Goal: Task Accomplishment & Management: Use online tool/utility

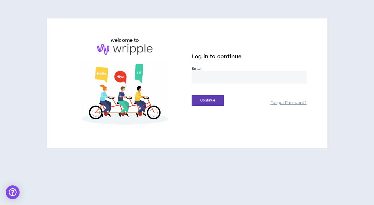
click at [228, 79] on input "email" at bounding box center [249, 77] width 115 height 12
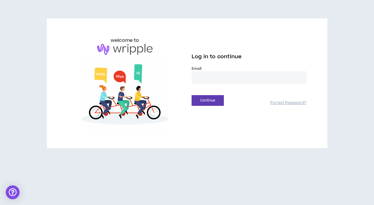
type input "**********"
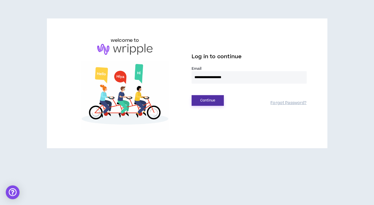
click at [210, 101] on button "Continue" at bounding box center [208, 100] width 32 height 11
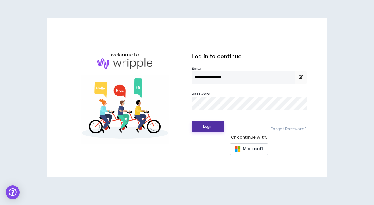
click at [212, 128] on button "Login" at bounding box center [208, 126] width 32 height 11
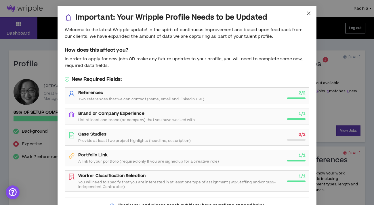
click at [309, 12] on icon "close" at bounding box center [309, 13] width 5 height 5
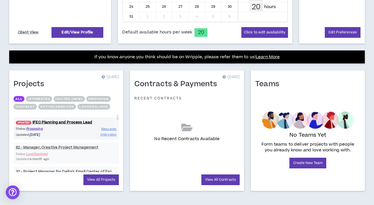
scroll to position [198, 0]
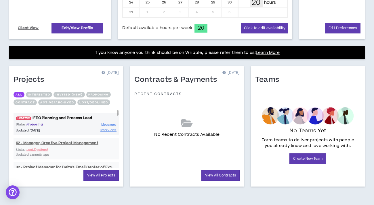
click at [61, 118] on link "UPDATED! IFEC Planning and Process Lead" at bounding box center [66, 117] width 105 height 5
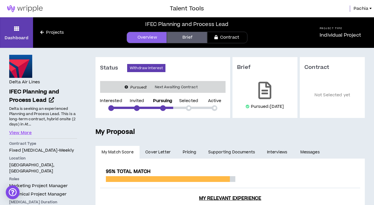
click at [54, 32] on link "Projects" at bounding box center [52, 32] width 38 height 6
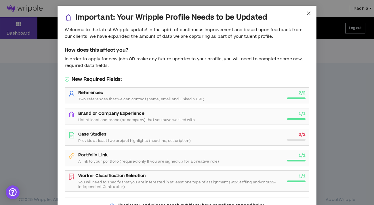
click at [309, 13] on icon "close" at bounding box center [309, 13] width 5 height 5
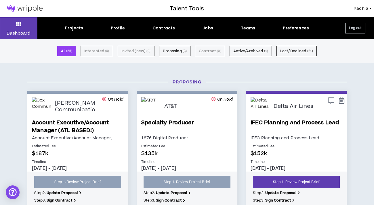
click at [208, 28] on div "Jobs" at bounding box center [208, 28] width 11 height 6
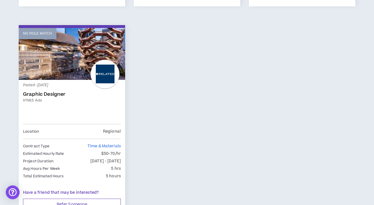
scroll to position [952, 0]
